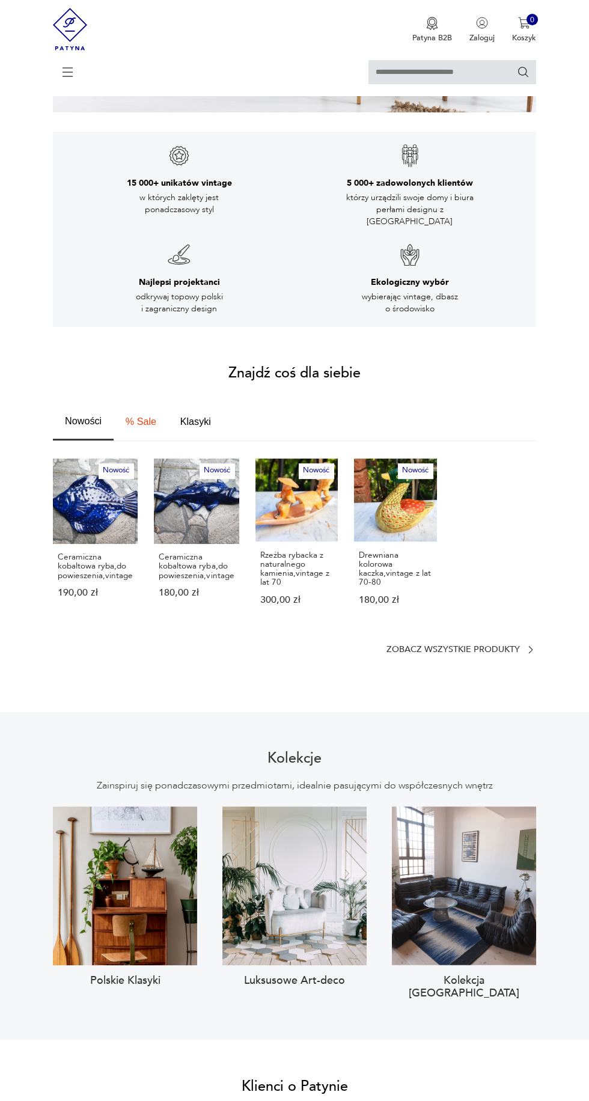
scroll to position [337, 0]
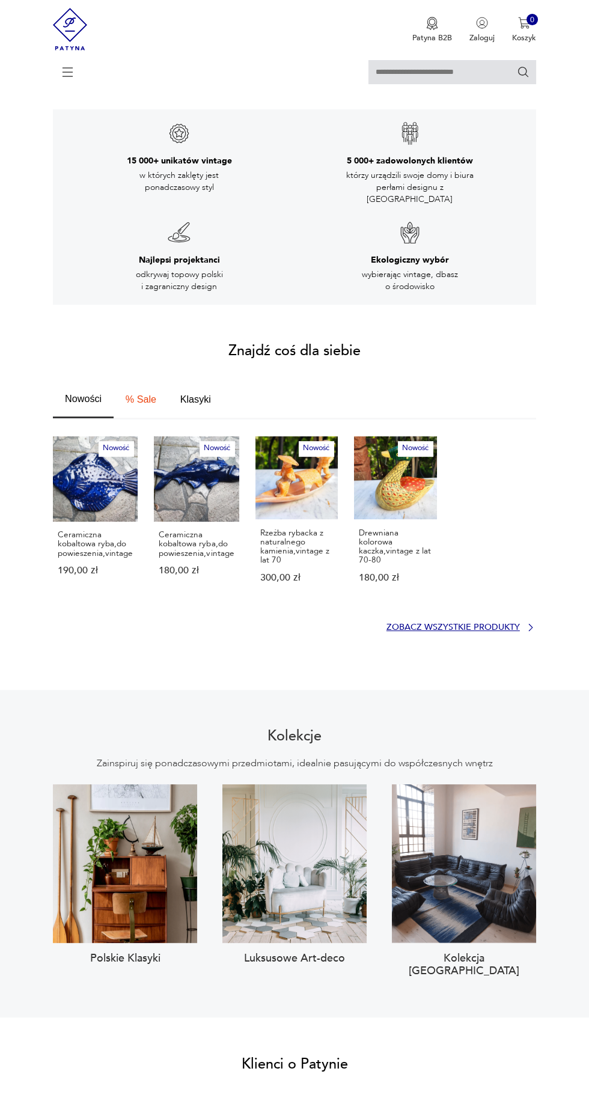
click at [484, 624] on p "Zobacz wszystkie produkty" at bounding box center [452, 627] width 133 height 7
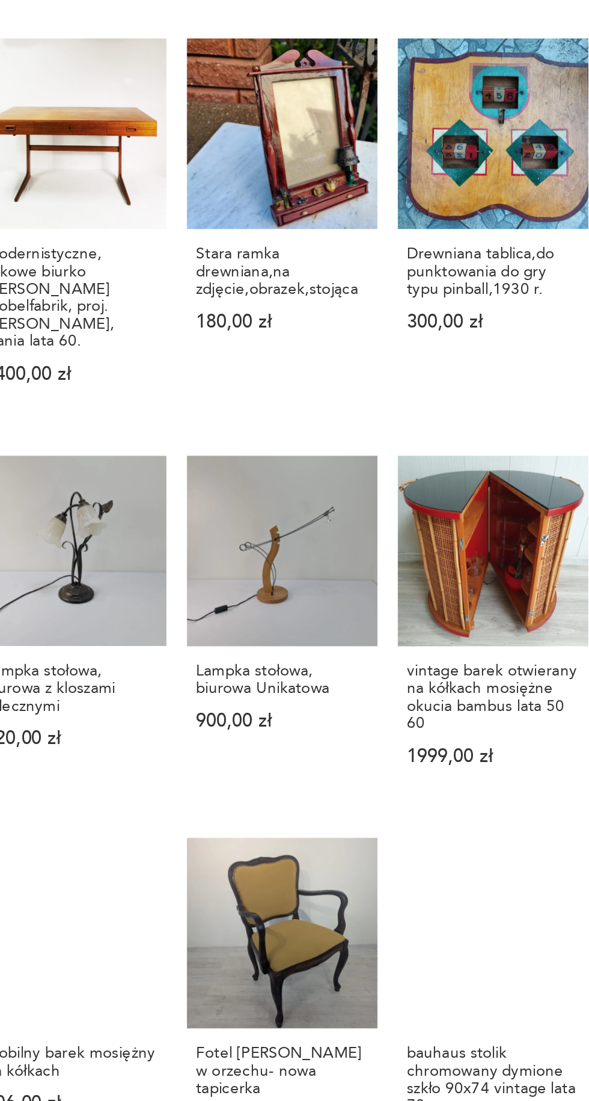
scroll to position [383, 0]
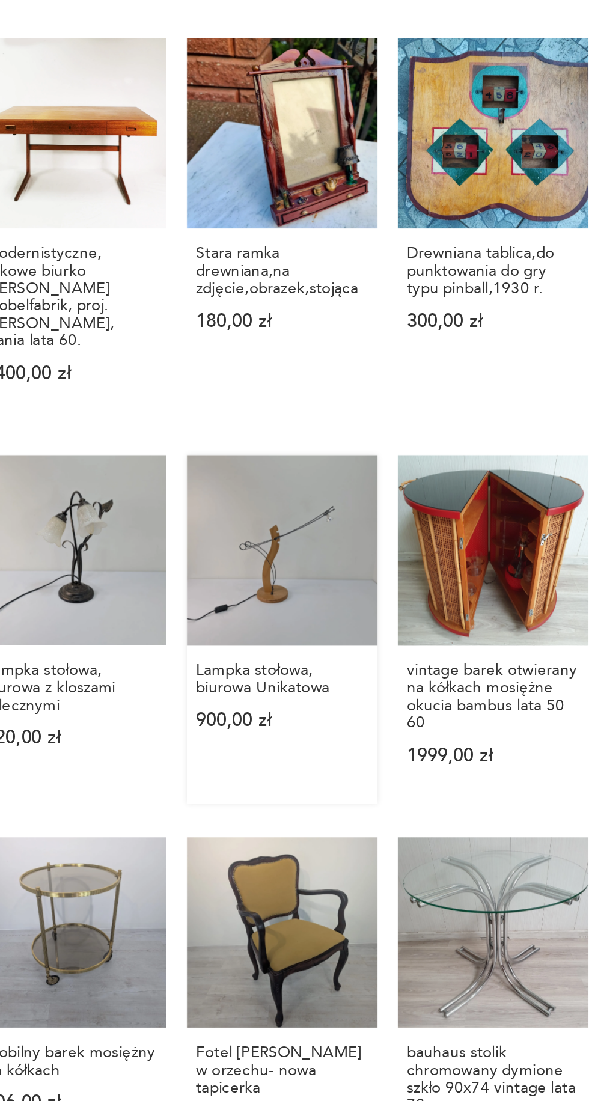
click at [380, 581] on link "Lampka stołowa, biurowa Unikatowa 900,00 zł" at bounding box center [373, 661] width 101 height 185
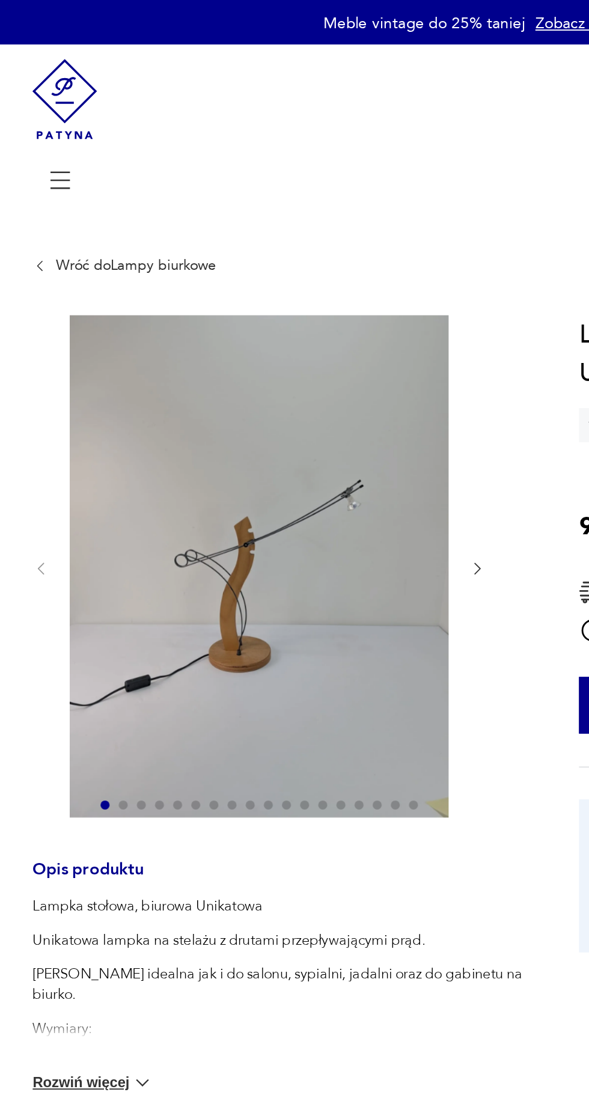
click at [289, 302] on icon "button" at bounding box center [288, 301] width 9 height 9
click at [290, 305] on icon "button" at bounding box center [288, 301] width 9 height 9
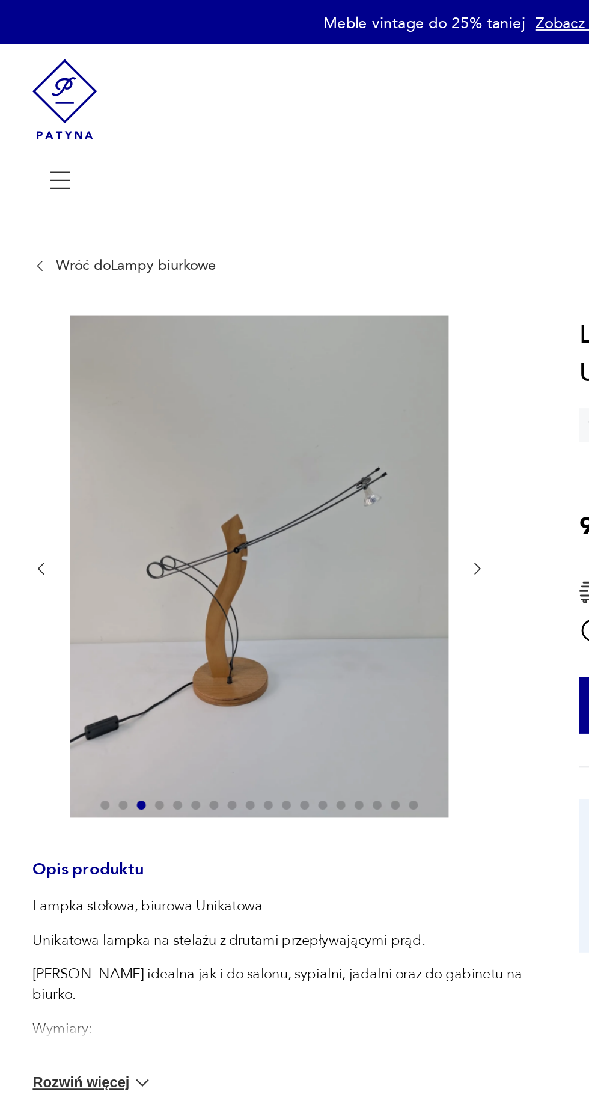
click at [290, 300] on icon "button" at bounding box center [288, 301] width 9 height 9
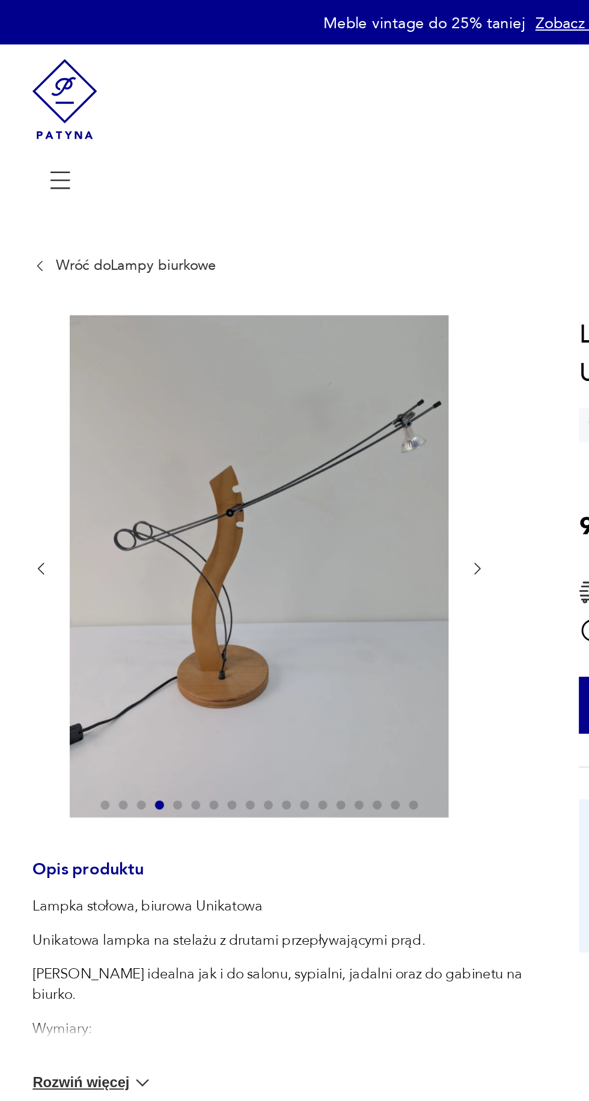
click at [289, 302] on icon "button" at bounding box center [288, 301] width 9 height 9
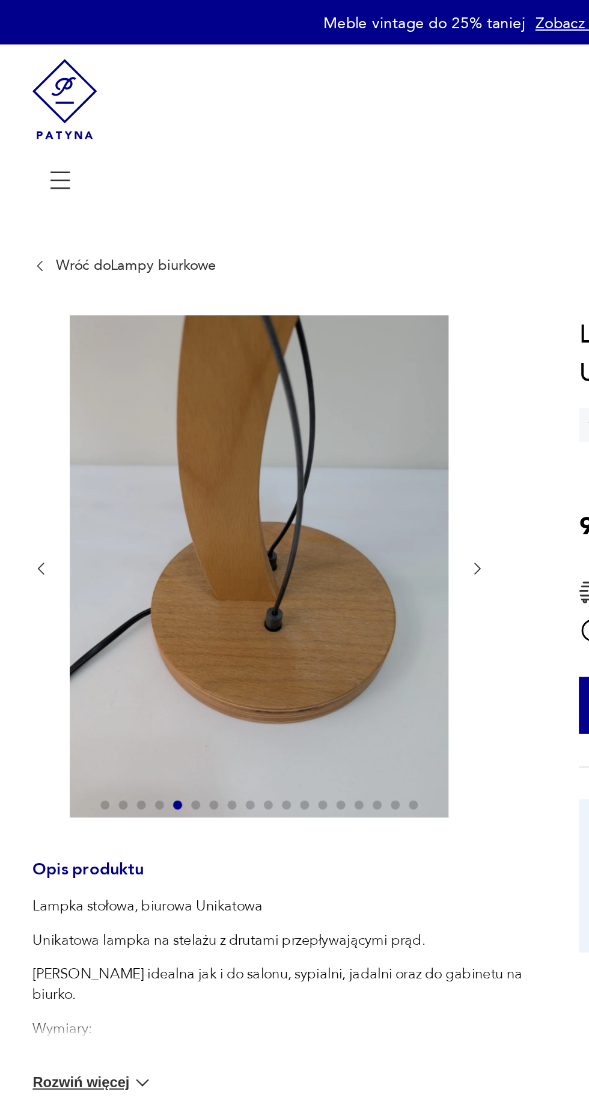
click at [287, 298] on icon "button" at bounding box center [288, 301] width 9 height 9
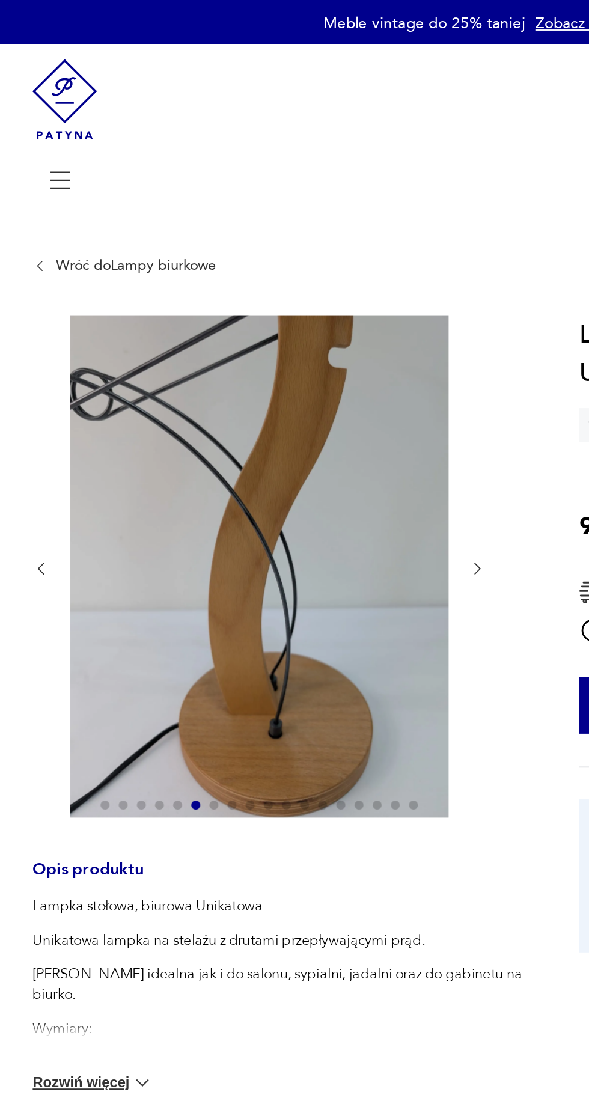
click at [287, 303] on icon "button" at bounding box center [288, 301] width 9 height 9
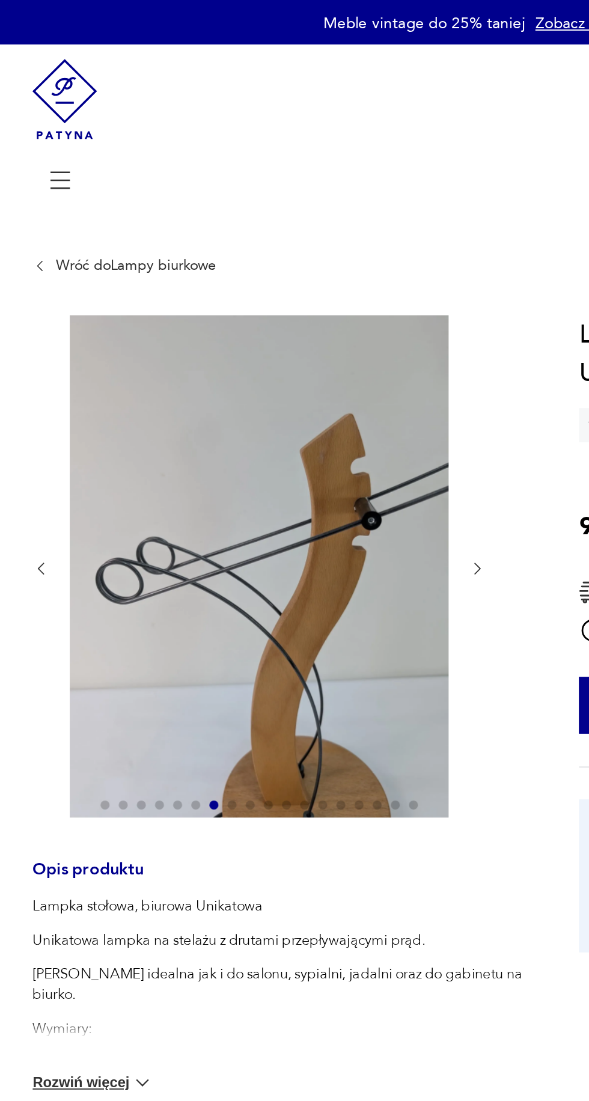
click at [289, 300] on icon "button" at bounding box center [289, 301] width 4 height 6
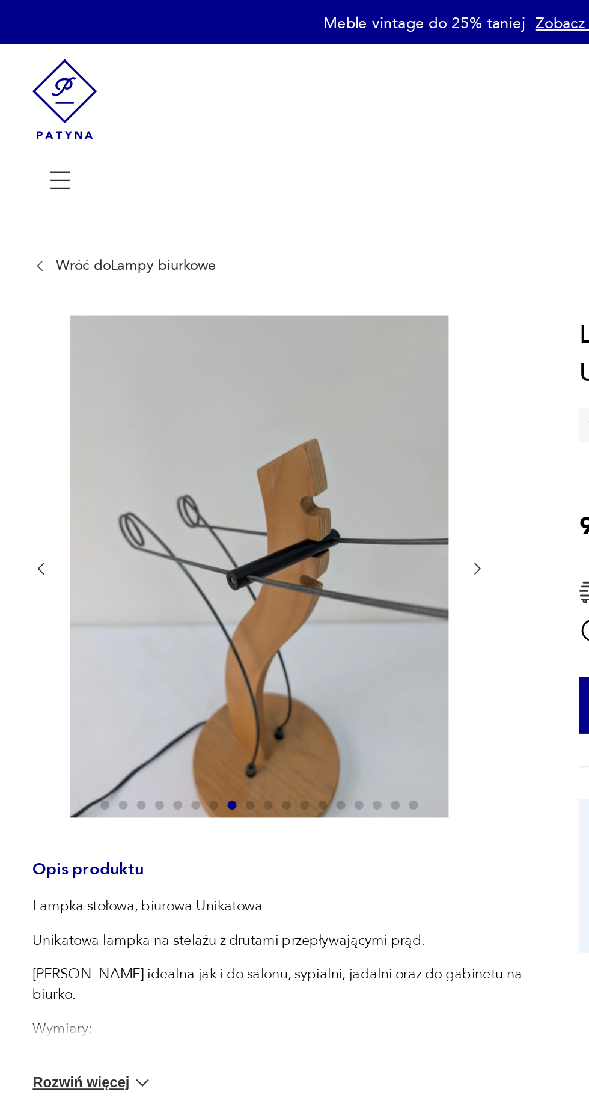
click at [289, 302] on icon "button" at bounding box center [288, 301] width 9 height 9
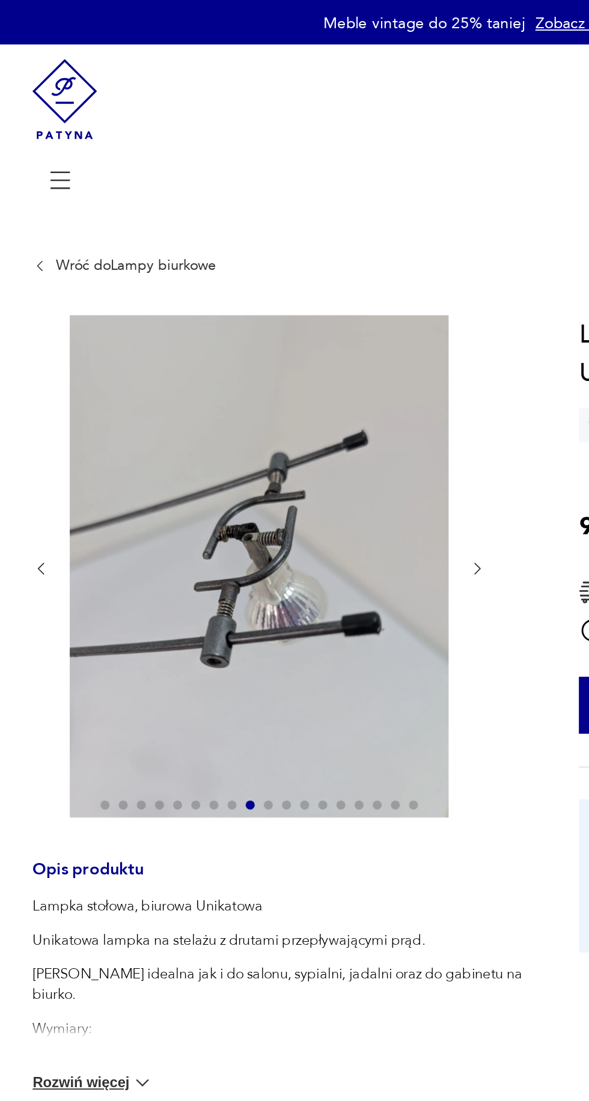
click at [289, 303] on icon "button" at bounding box center [289, 301] width 4 height 6
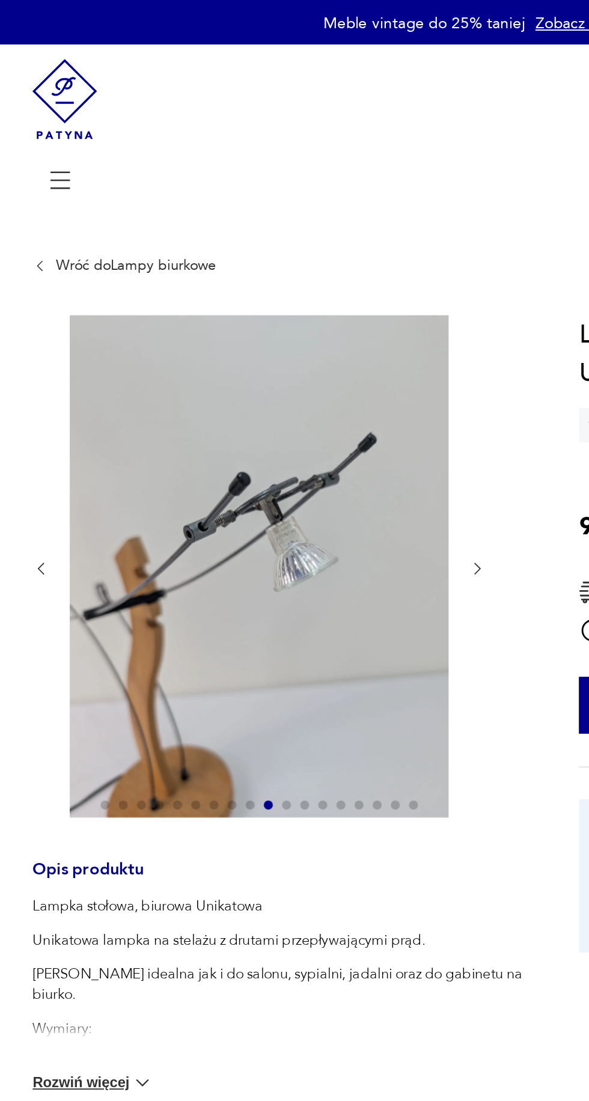
click at [286, 299] on icon "button" at bounding box center [288, 301] width 9 height 9
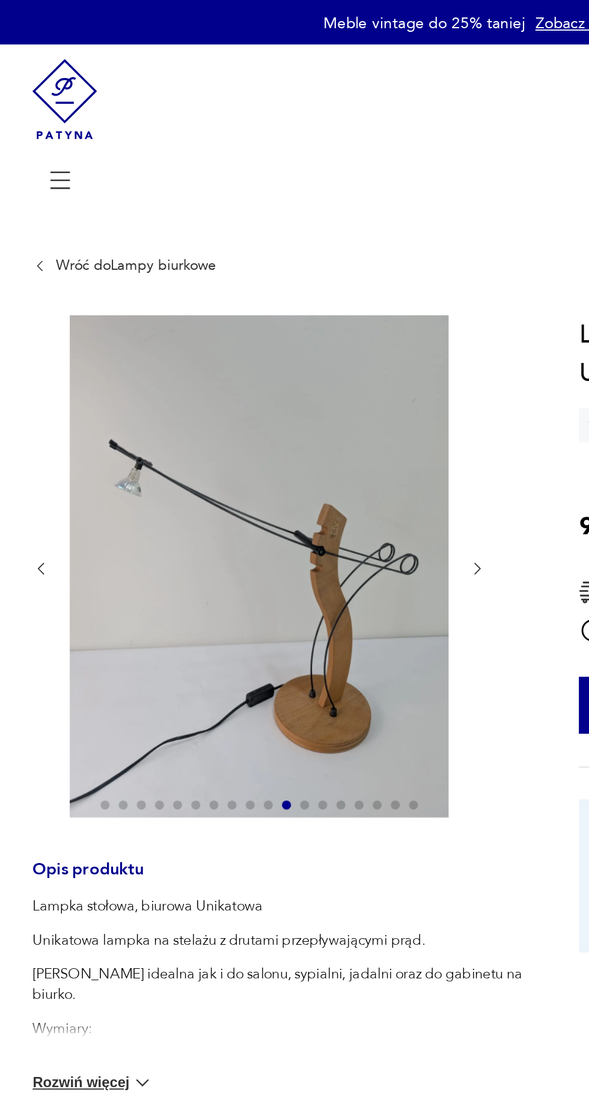
click at [289, 302] on icon "button" at bounding box center [288, 301] width 9 height 9
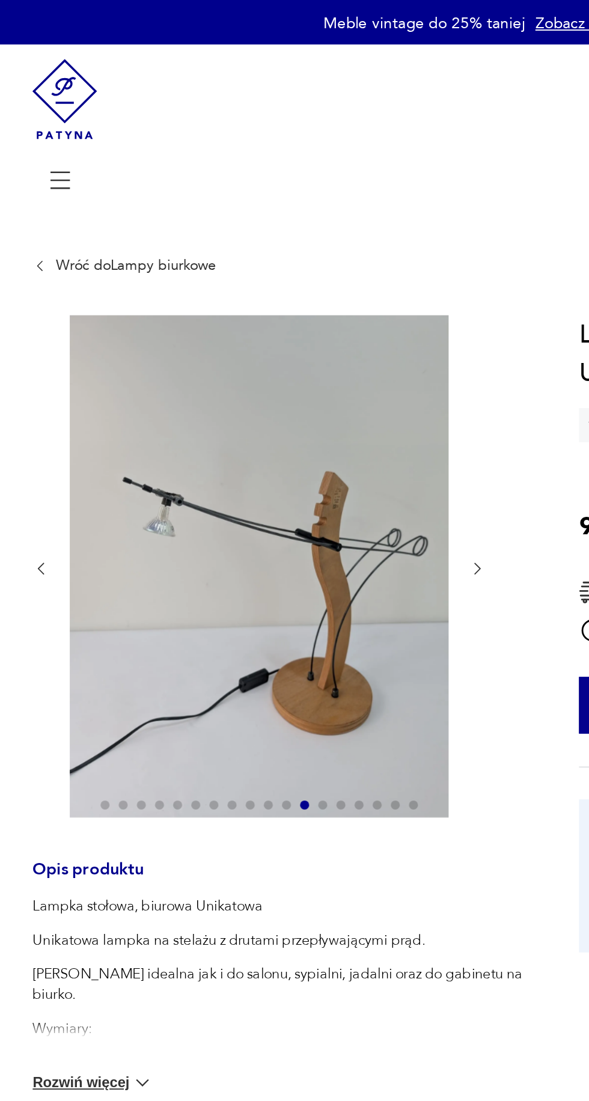
click at [285, 298] on icon "button" at bounding box center [288, 301] width 9 height 9
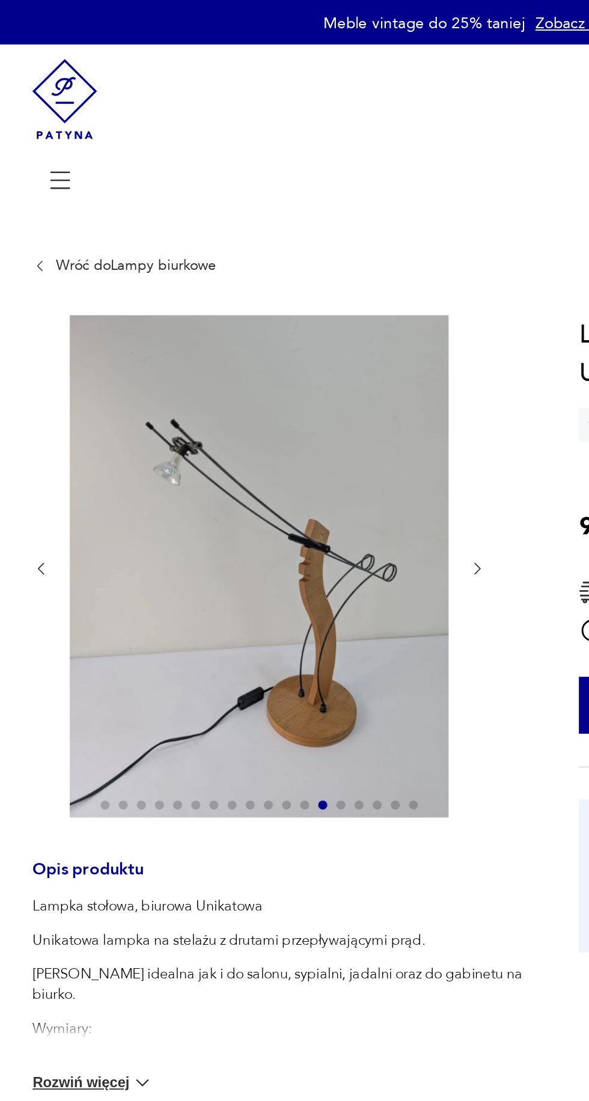
click at [288, 306] on icon "button" at bounding box center [288, 301] width 9 height 9
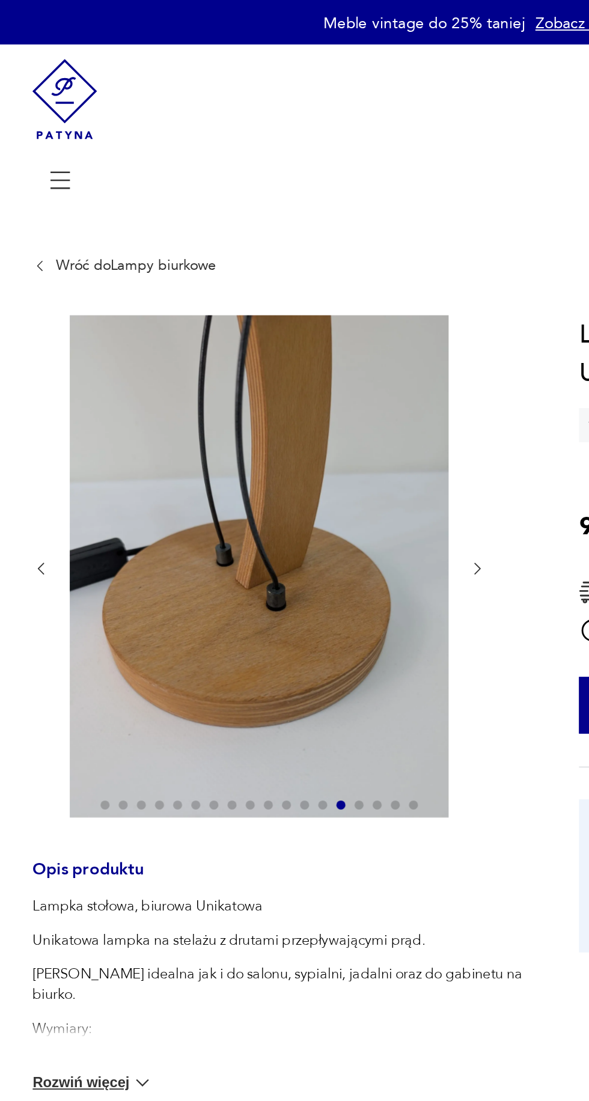
click at [289, 302] on icon "button" at bounding box center [288, 301] width 9 height 9
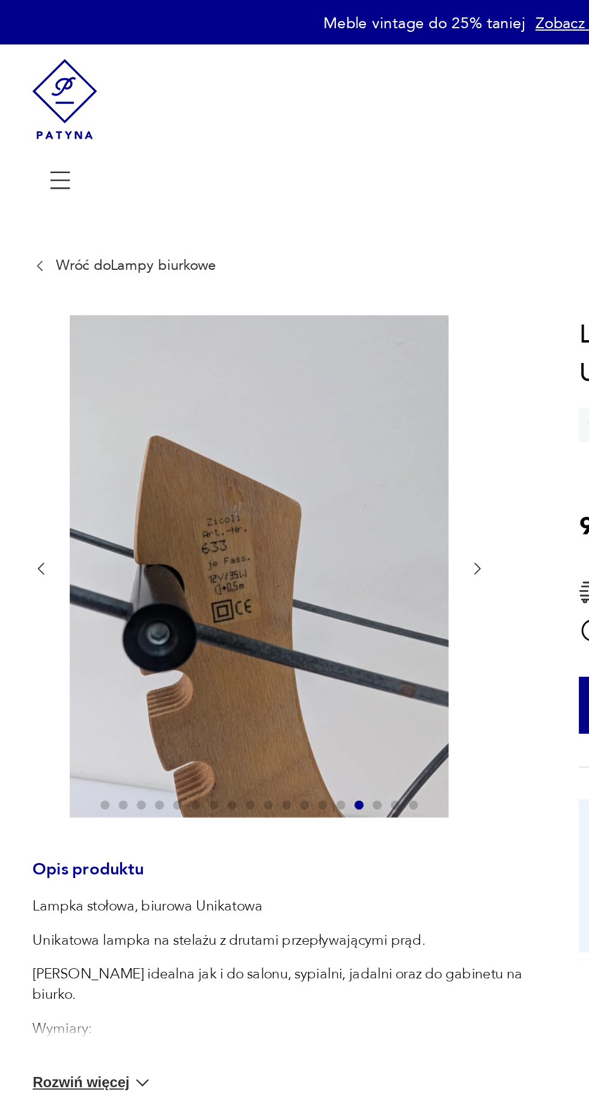
click at [292, 298] on icon "button" at bounding box center [288, 301] width 9 height 9
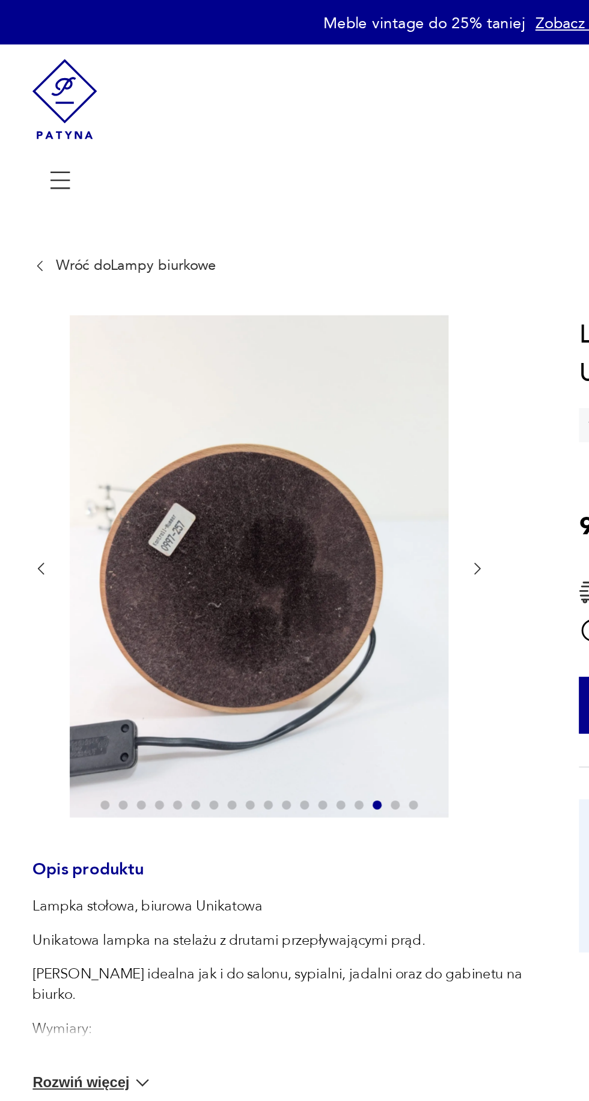
click at [289, 302] on icon "button" at bounding box center [288, 301] width 9 height 9
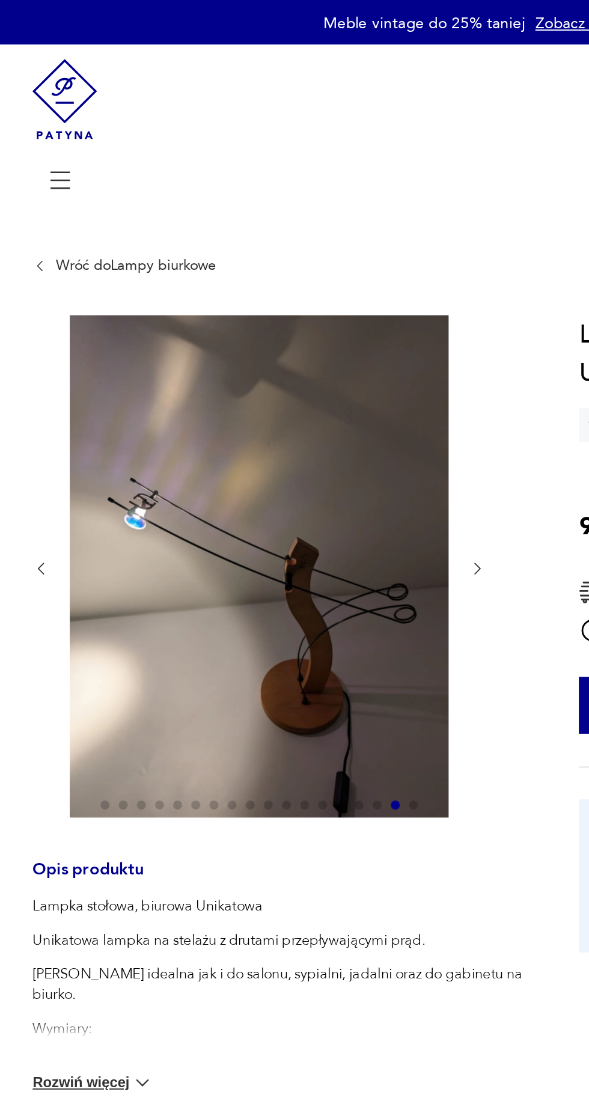
click at [289, 302] on icon "button" at bounding box center [288, 301] width 9 height 9
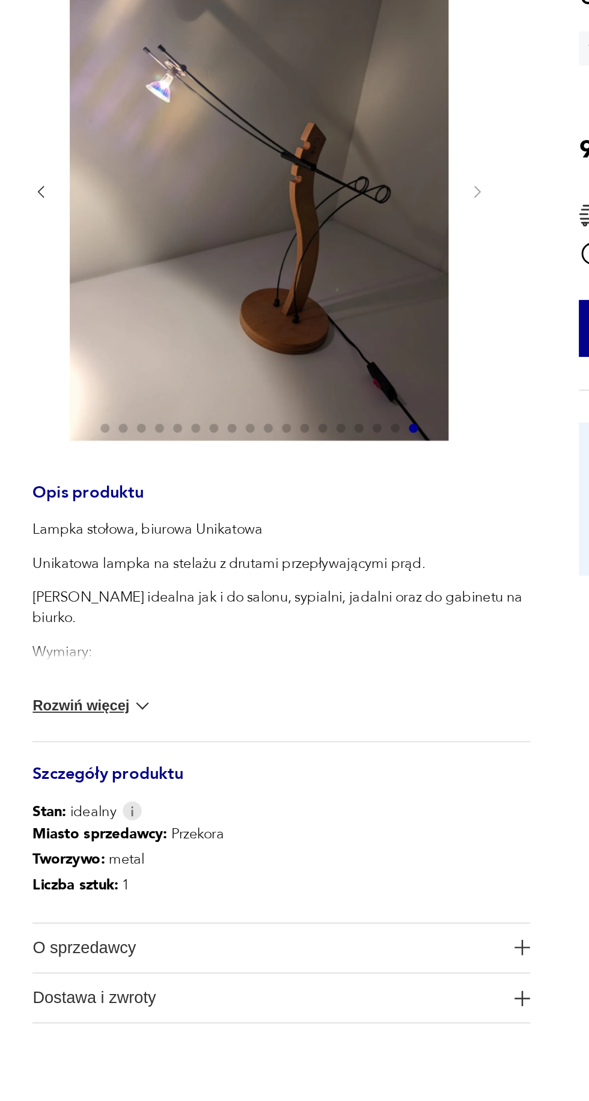
click at [95, 573] on button "Rozwiń więcej" at bounding box center [85, 574] width 64 height 12
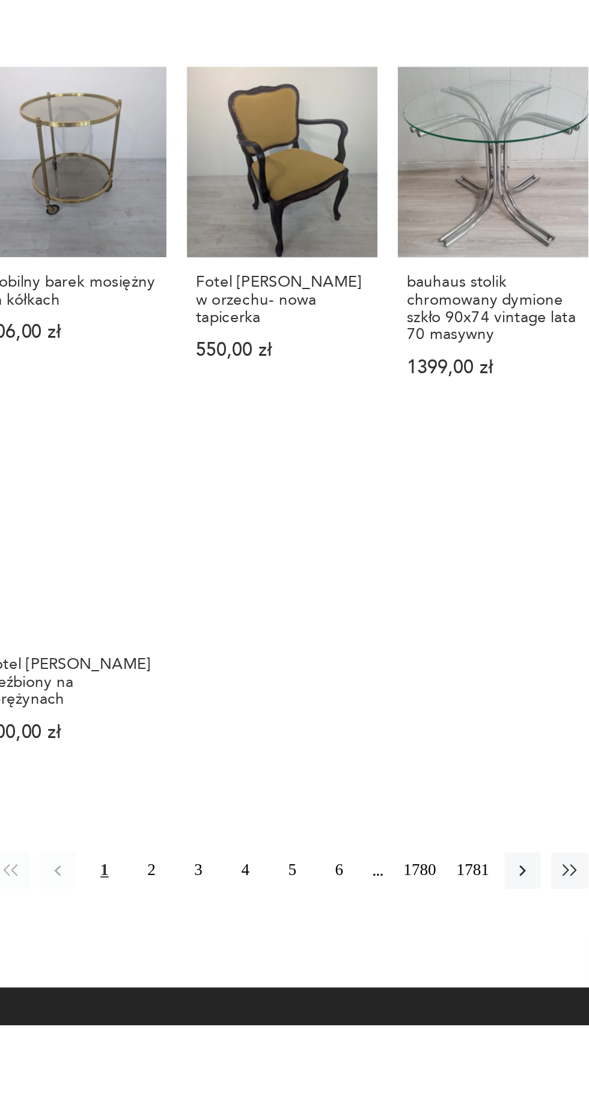
scroll to position [568, 0]
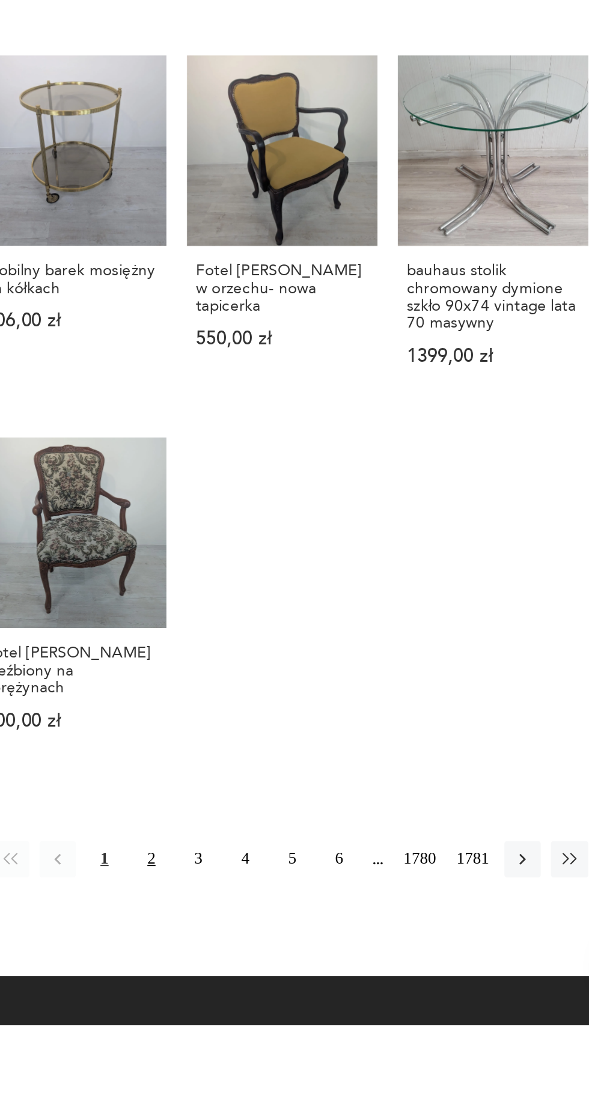
click at [298, 1004] on button "2" at bounding box center [304, 1013] width 19 height 19
